Goal: Information Seeking & Learning: Learn about a topic

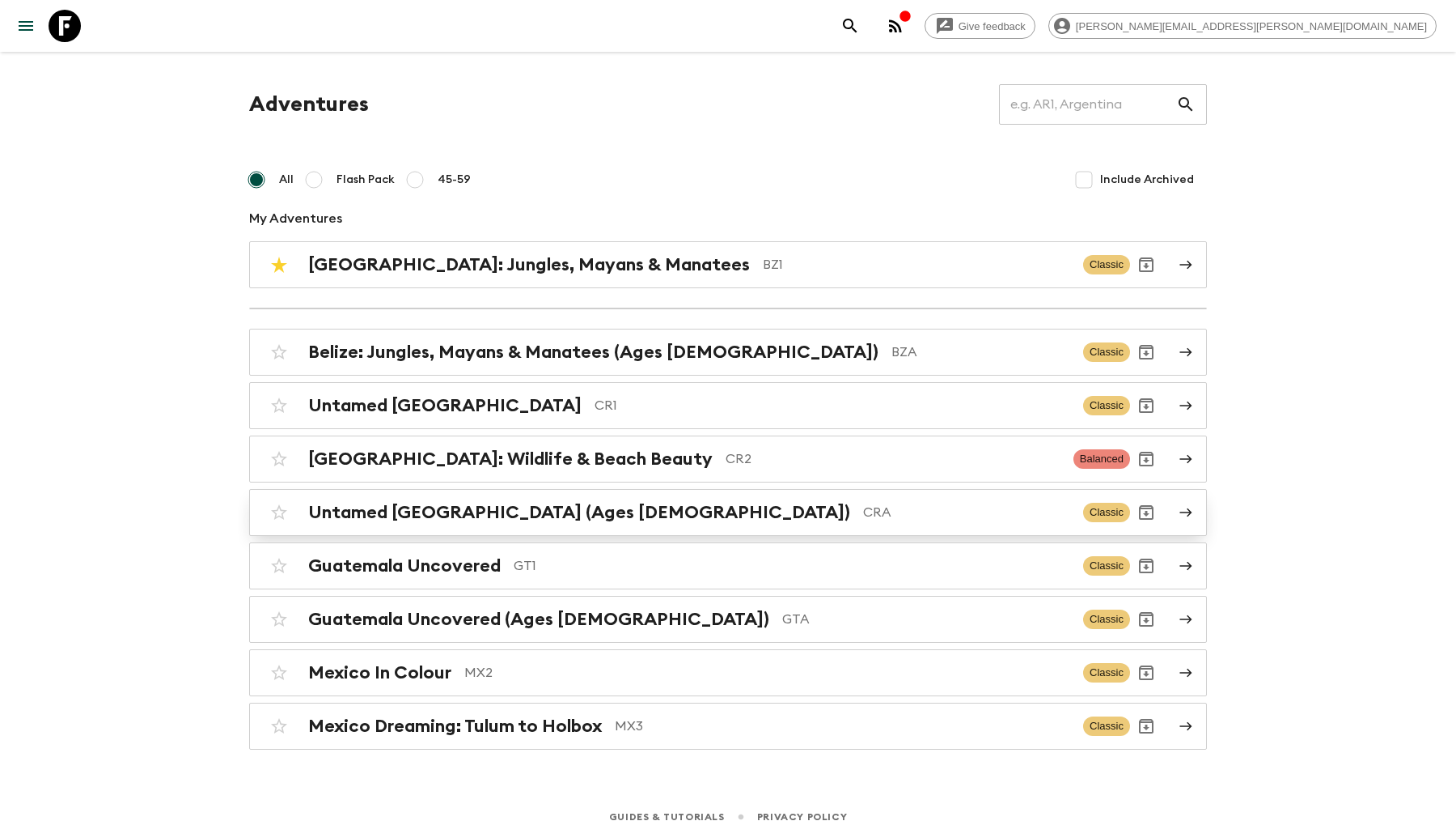
click at [601, 503] on div "Untamed [GEOGRAPHIC_DATA] (Ages [DEMOGRAPHIC_DATA]) CRA" at bounding box center [689, 512] width 762 height 21
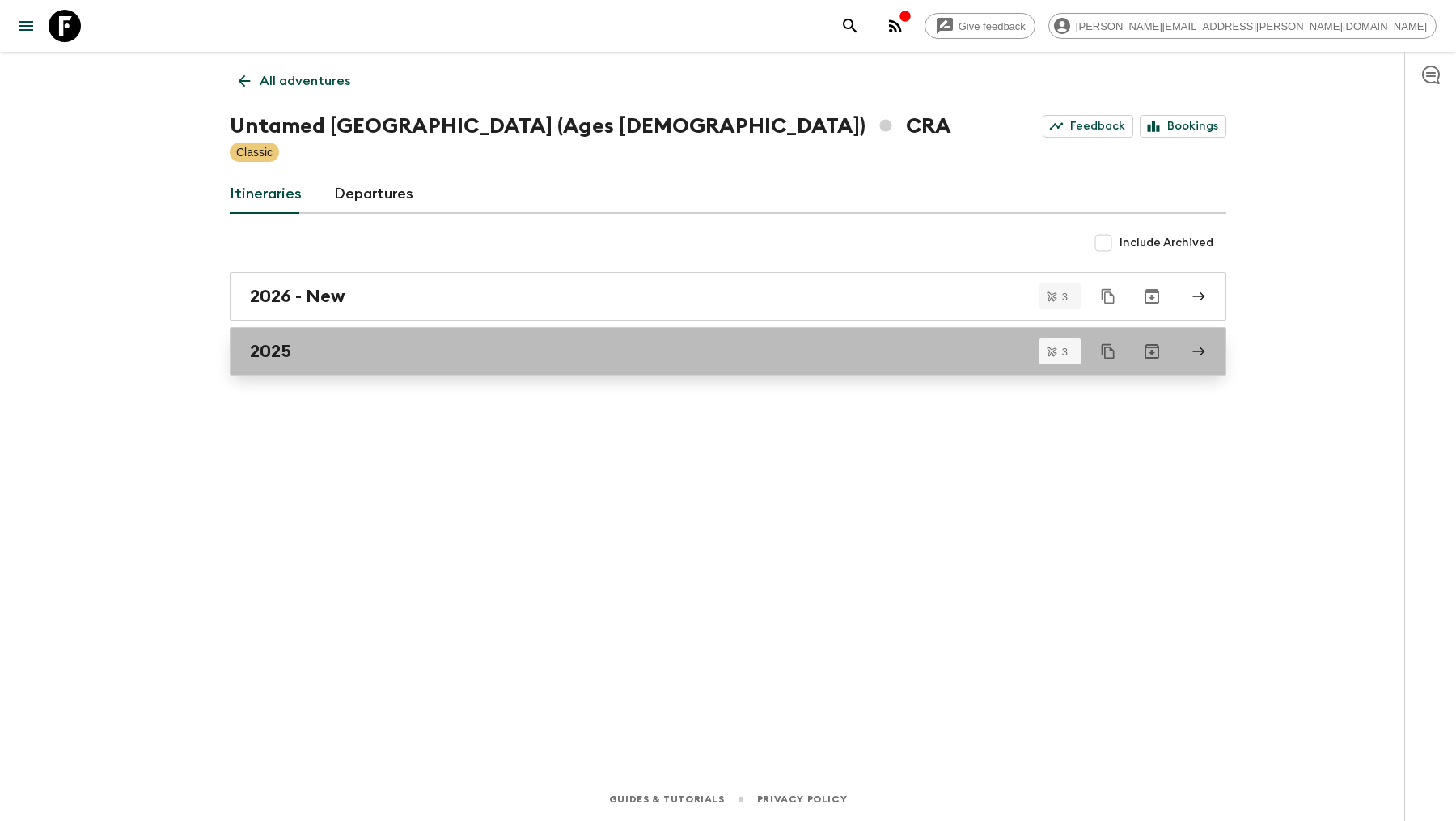
click at [851, 342] on div "2025" at bounding box center [712, 351] width 925 height 21
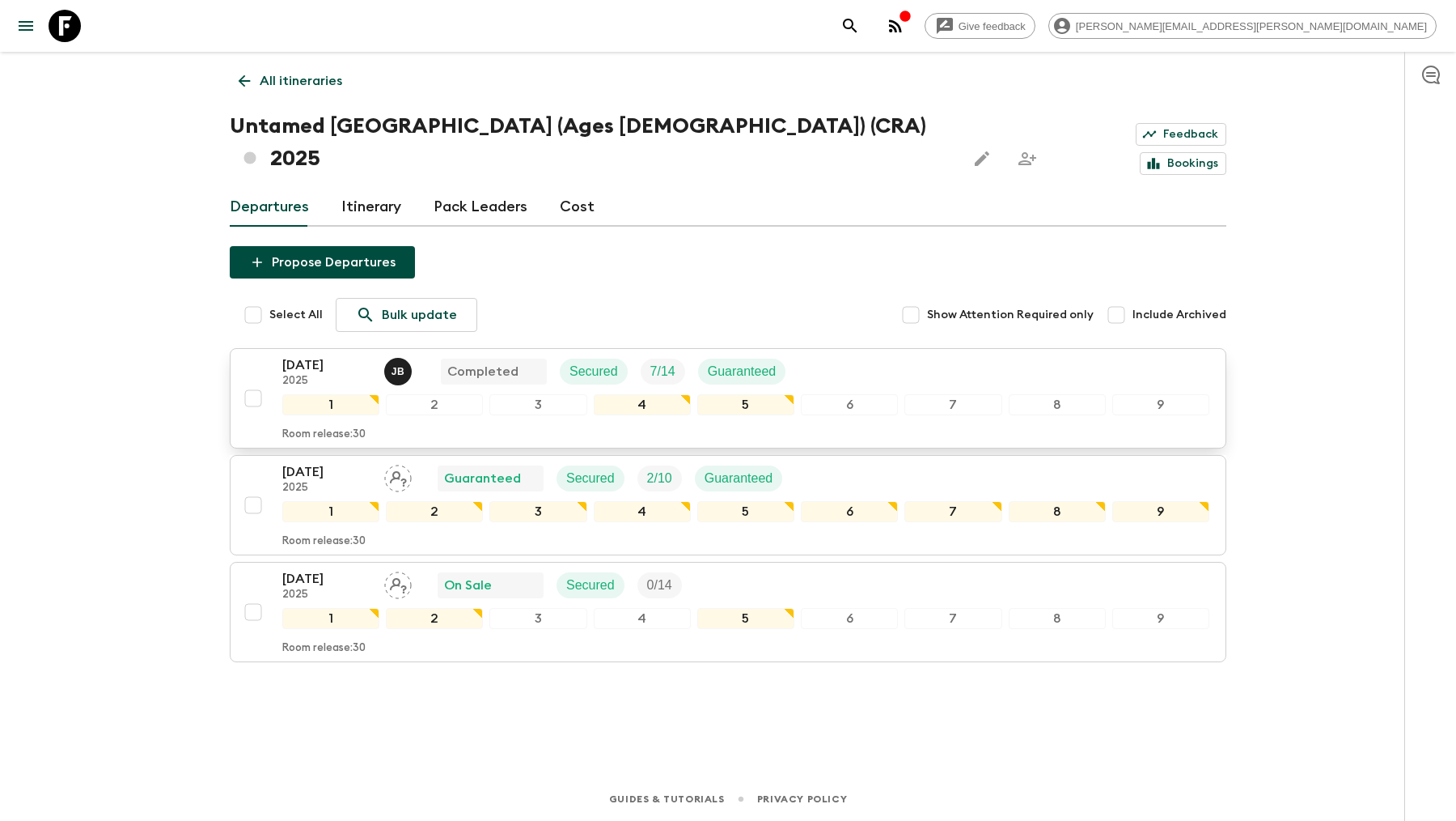
click at [312, 355] on p "[DATE]" at bounding box center [327, 365] width 89 height 20
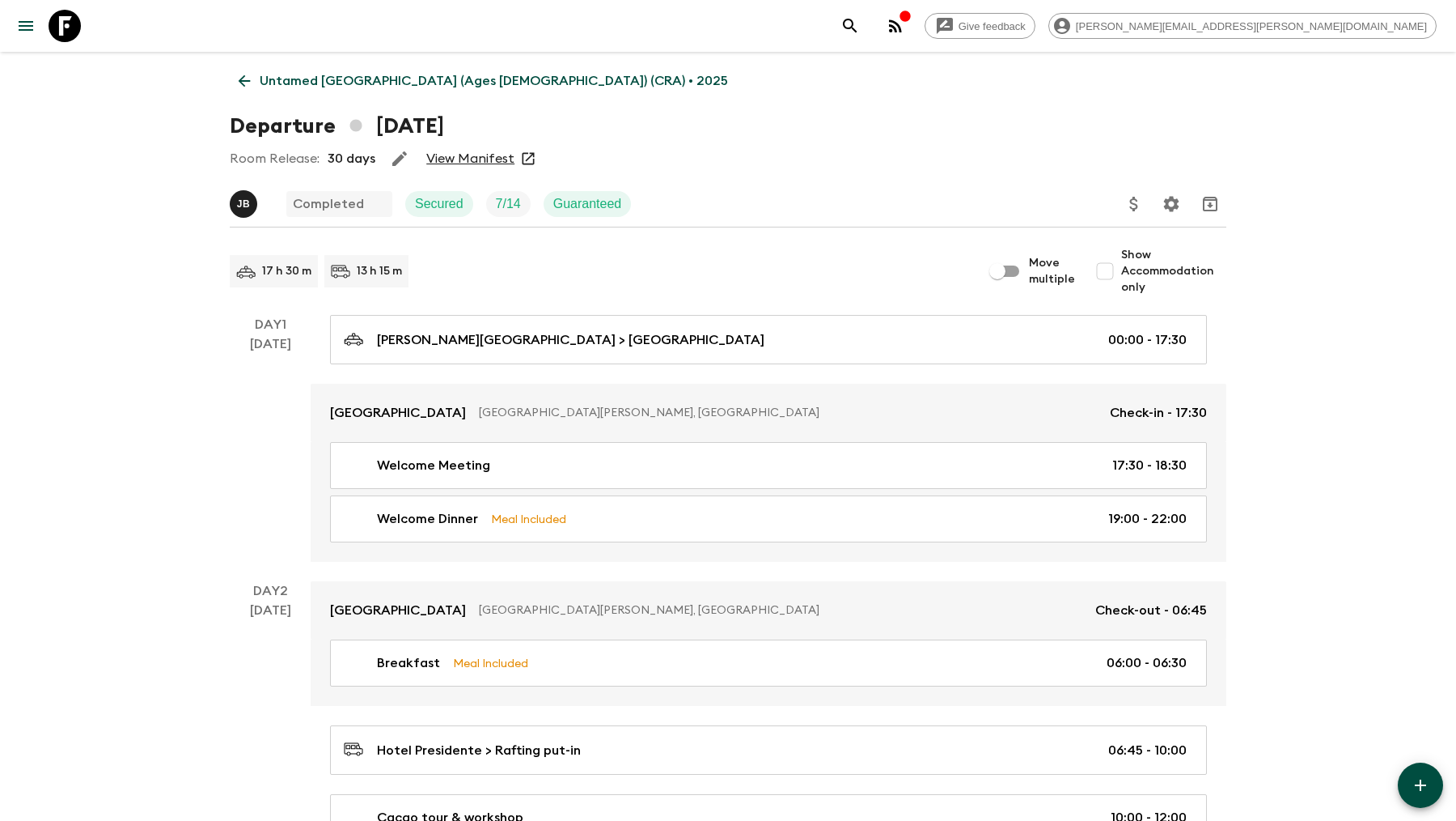
click at [476, 161] on link "View Manifest" at bounding box center [469, 159] width 88 height 16
click at [287, 83] on p "Untamed [GEOGRAPHIC_DATA] (Ages [DEMOGRAPHIC_DATA]) (CRA) • 2025" at bounding box center [494, 81] width 468 height 20
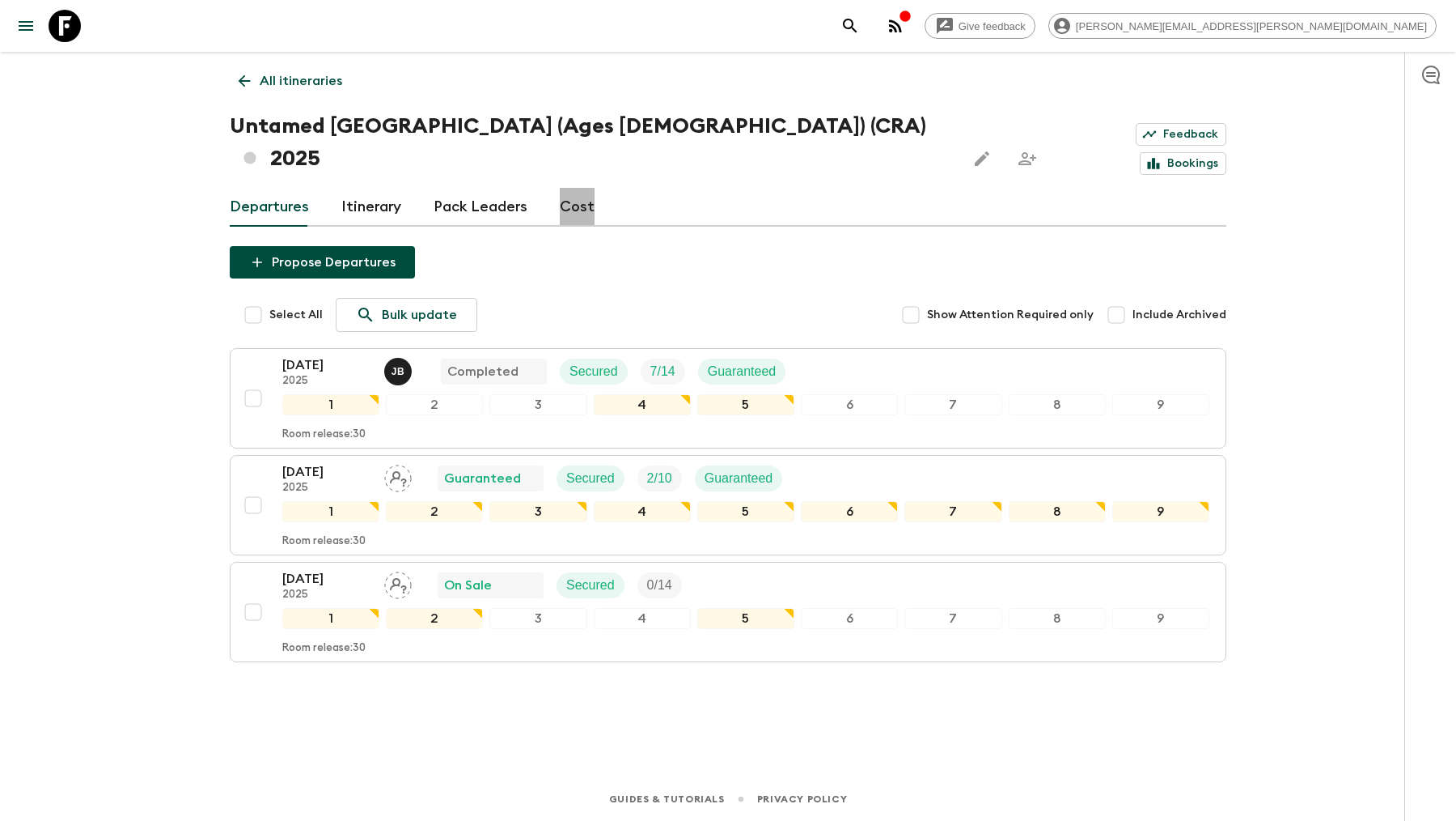
click at [580, 188] on link "Cost" at bounding box center [577, 208] width 35 height 39
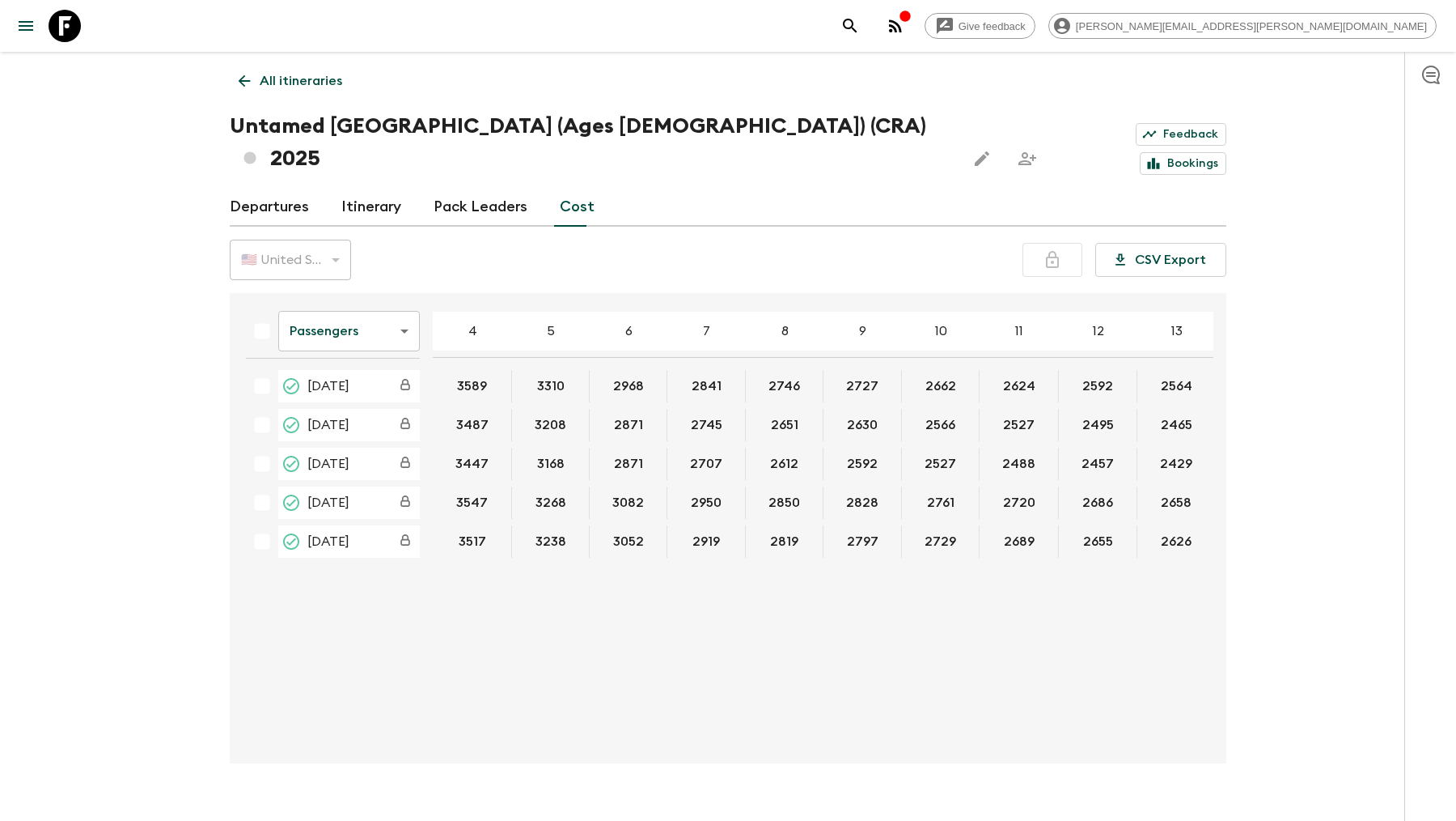
click at [389, 300] on body "Give feedback [PERSON_NAME][EMAIL_ADDRESS][PERSON_NAME][DOMAIN_NAME] All itiner…" at bounding box center [728, 426] width 1456 height 852
click at [371, 359] on li "Extras" at bounding box center [350, 364] width 142 height 26
